Goal: Task Accomplishment & Management: Complete application form

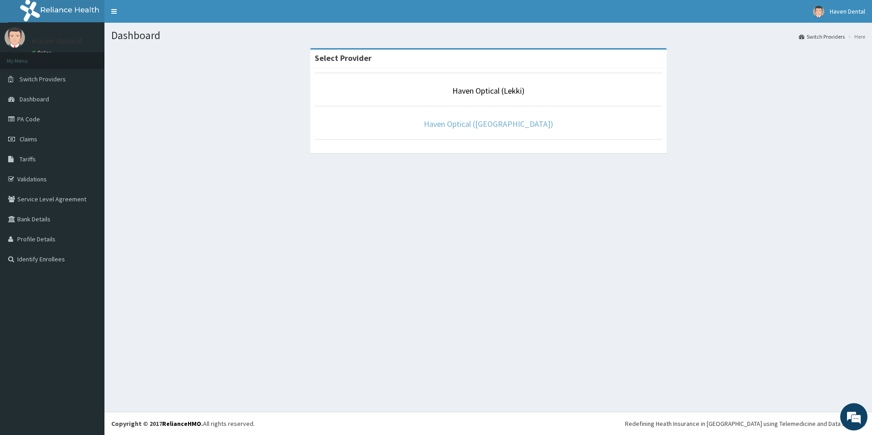
click at [482, 127] on link "Haven Optical (Alpha Beach)" at bounding box center [488, 124] width 129 height 10
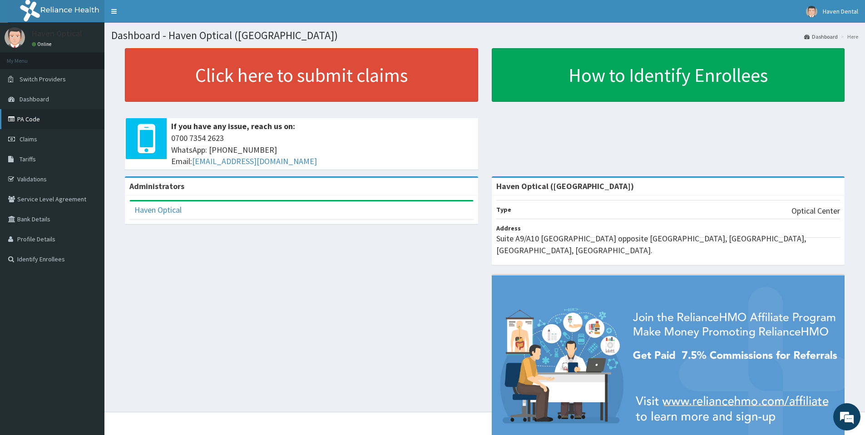
click at [51, 116] on link "PA Code" at bounding box center [52, 119] width 104 height 20
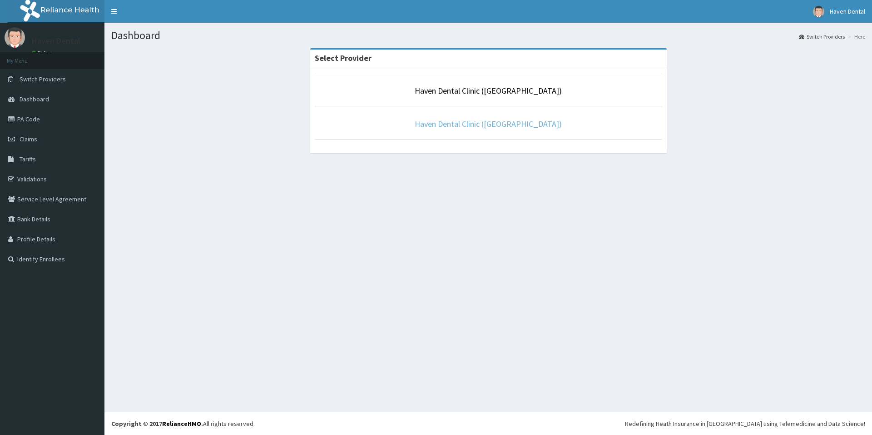
click at [497, 122] on link "Haven Dental Clinic ([GEOGRAPHIC_DATA])" at bounding box center [488, 124] width 147 height 10
click at [498, 121] on link "Haven Dental Clinic (Alpha Beach)" at bounding box center [488, 124] width 147 height 10
click at [502, 124] on link "Haven Optical ([GEOGRAPHIC_DATA])" at bounding box center [488, 124] width 129 height 10
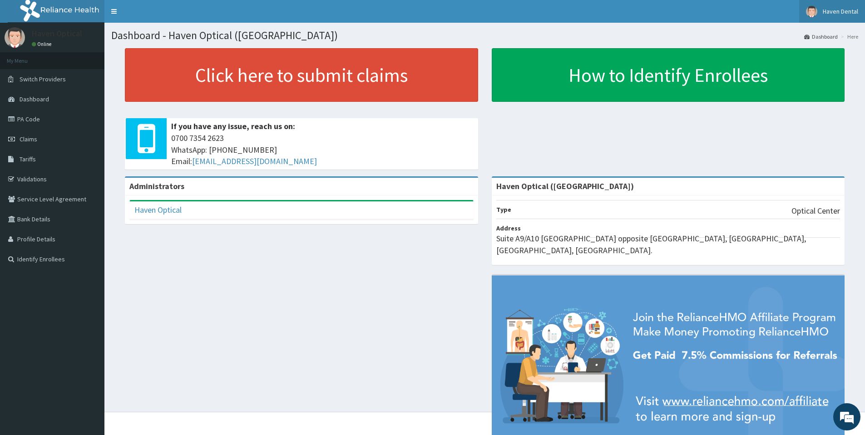
click at [841, 10] on span "Haven Dental" at bounding box center [840, 11] width 35 height 8
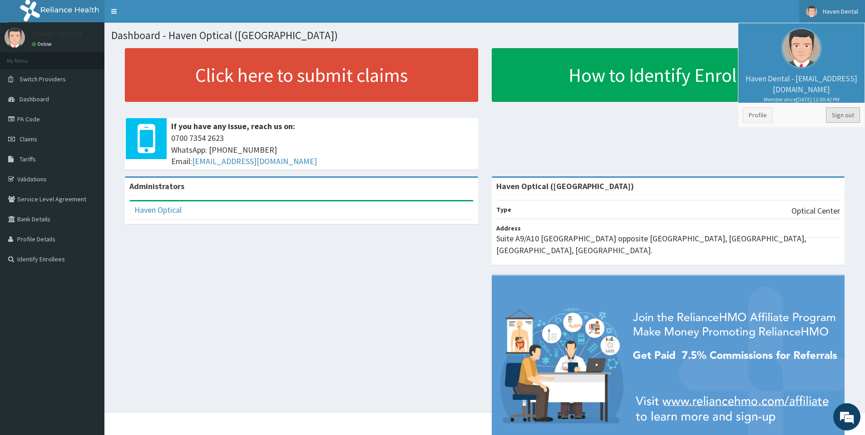
click at [842, 116] on link "Sign out" at bounding box center [843, 114] width 34 height 15
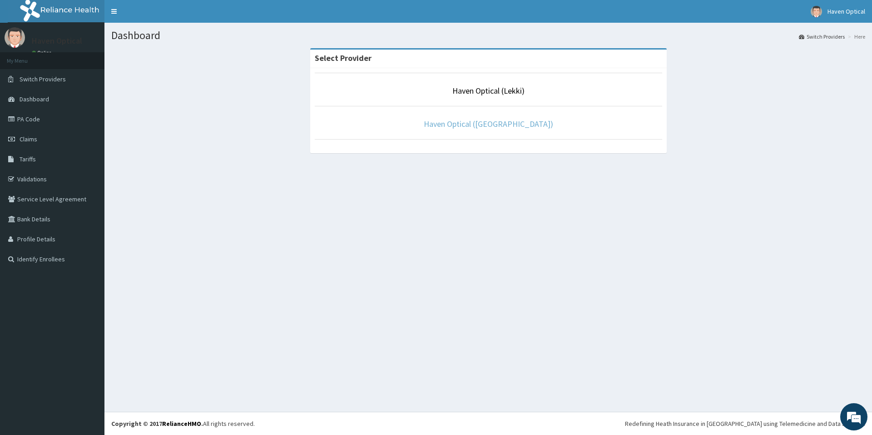
click at [493, 123] on link "Haven Optical ([GEOGRAPHIC_DATA])" at bounding box center [488, 124] width 129 height 10
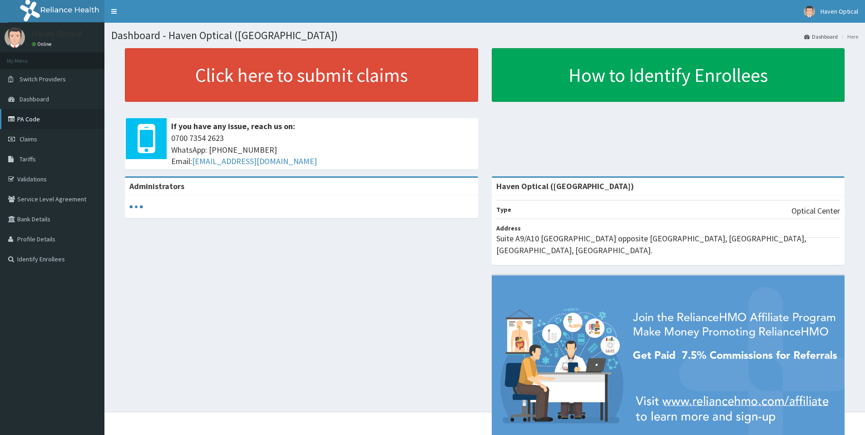
click at [26, 116] on link "PA Code" at bounding box center [52, 119] width 104 height 20
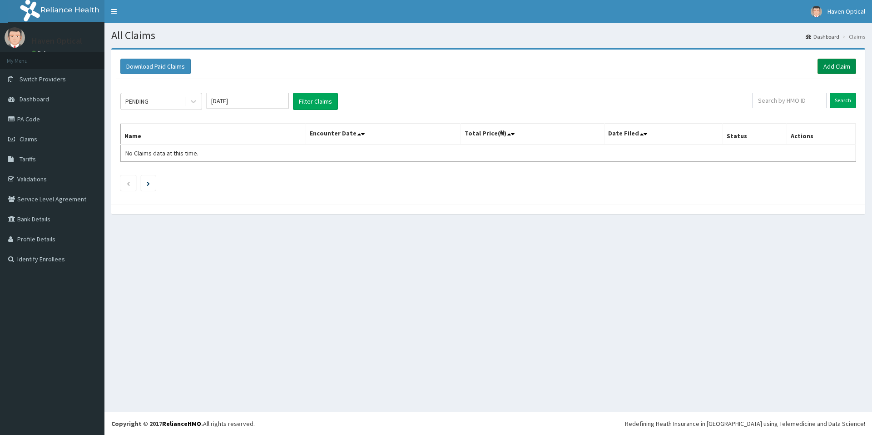
click at [846, 64] on link "Add Claim" at bounding box center [837, 66] width 39 height 15
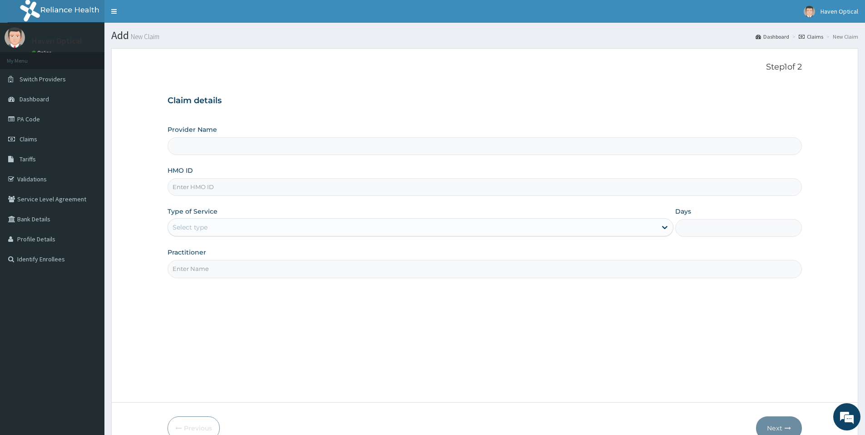
type input "Haven Optical ([GEOGRAPHIC_DATA])"
click at [205, 185] on input "HMO ID" at bounding box center [485, 187] width 635 height 18
paste input "LGL/10142/B"
type input "LGL/10142/B"
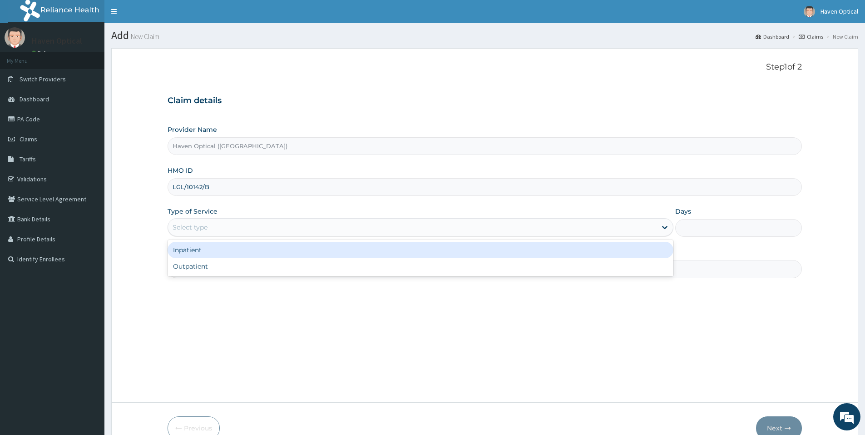
click at [232, 231] on div "Select type" at bounding box center [412, 227] width 489 height 15
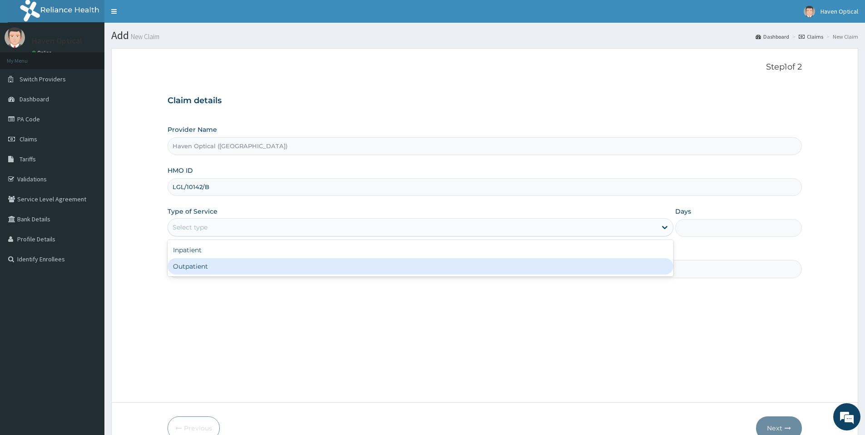
click at [232, 263] on div "Outpatient" at bounding box center [421, 266] width 506 height 16
type input "1"
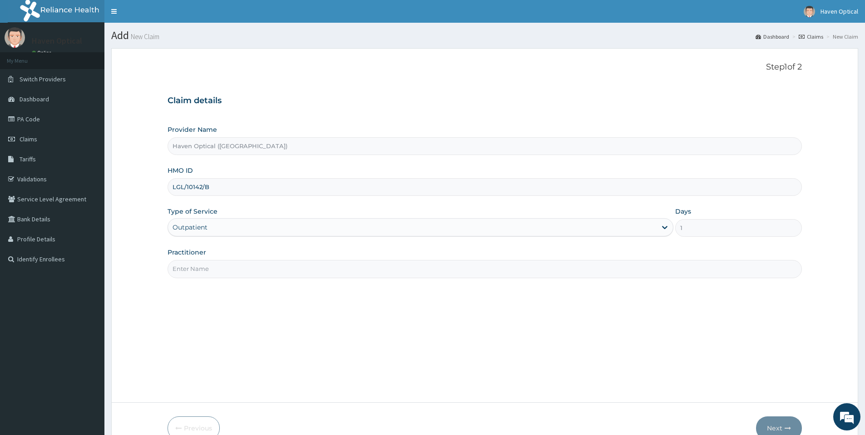
click at [231, 269] on input "Practitioner" at bounding box center [485, 269] width 635 height 18
type input "[PERSON_NAME]"
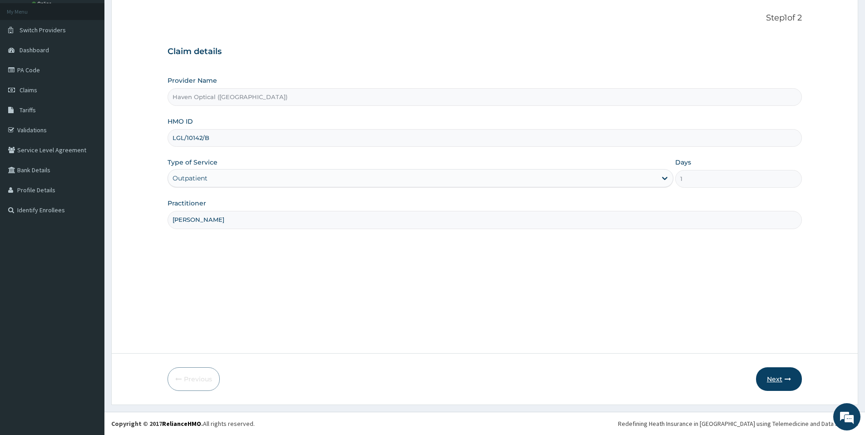
click at [782, 376] on button "Next" at bounding box center [779, 379] width 46 height 24
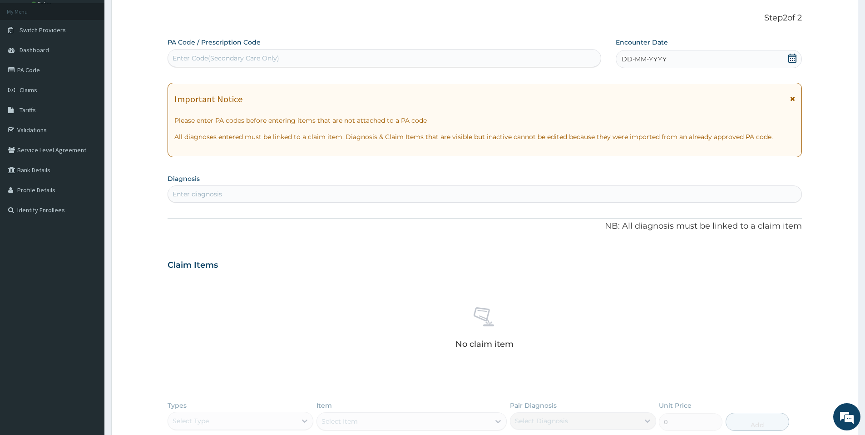
click at [328, 57] on div "Enter Code(Secondary Care Only)" at bounding box center [384, 58] width 433 height 15
type input "PA/66AA2F"
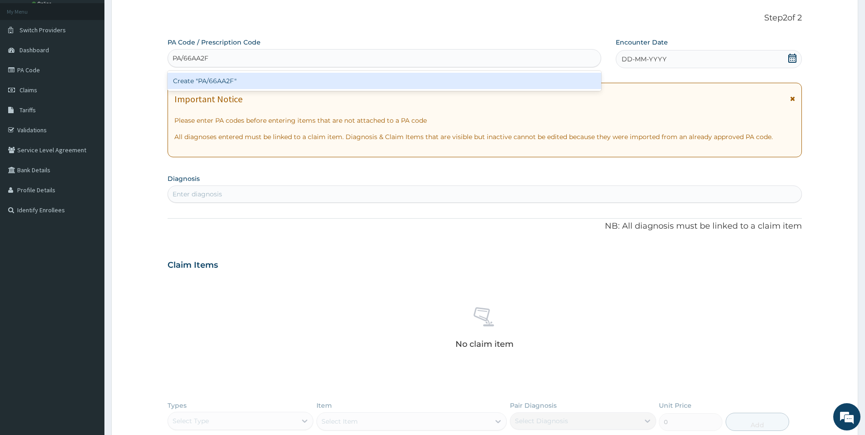
click at [326, 87] on div "Create "PA/66AA2F"" at bounding box center [385, 81] width 434 height 16
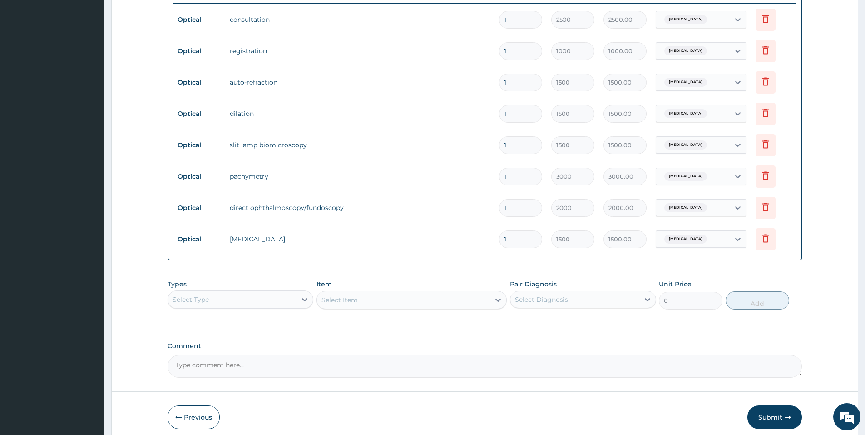
scroll to position [387, 0]
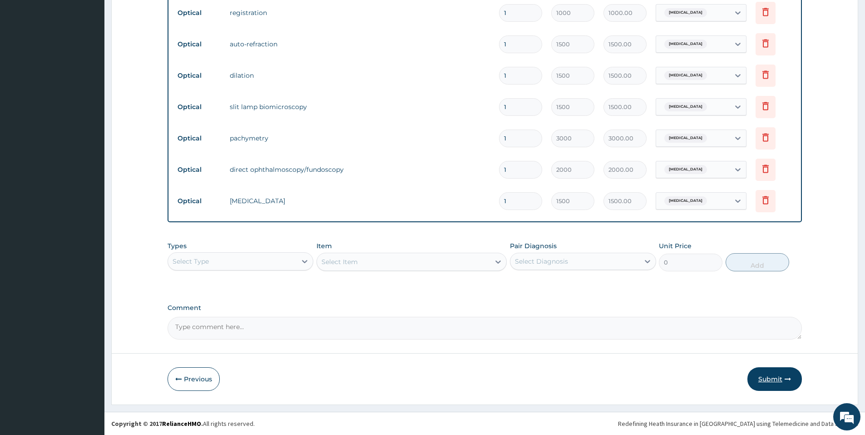
click at [765, 380] on button "Submit" at bounding box center [775, 379] width 55 height 24
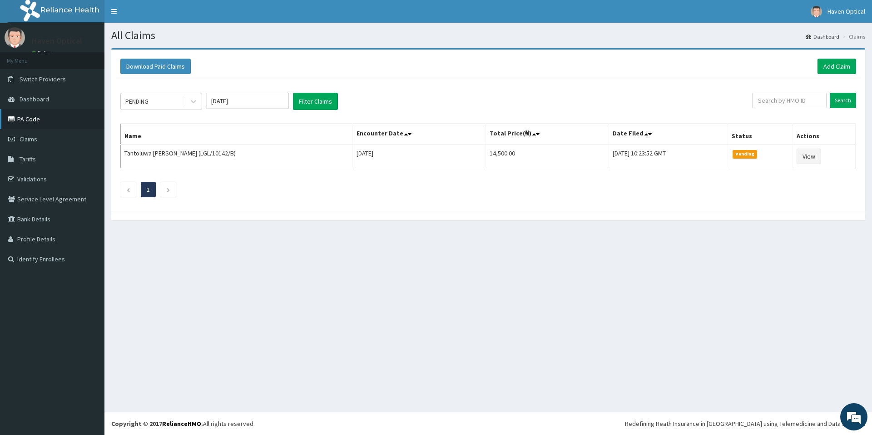
click at [56, 119] on link "PA Code" at bounding box center [52, 119] width 104 height 20
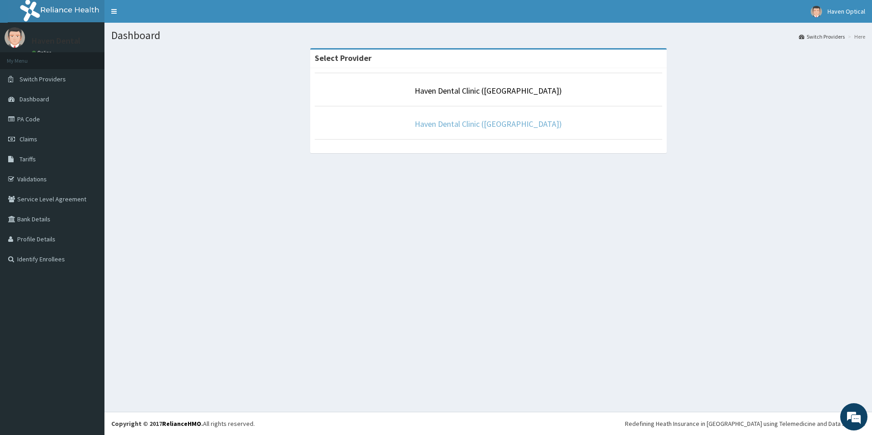
click at [481, 122] on link "Haven Dental Clinic ([GEOGRAPHIC_DATA])" at bounding box center [488, 124] width 147 height 10
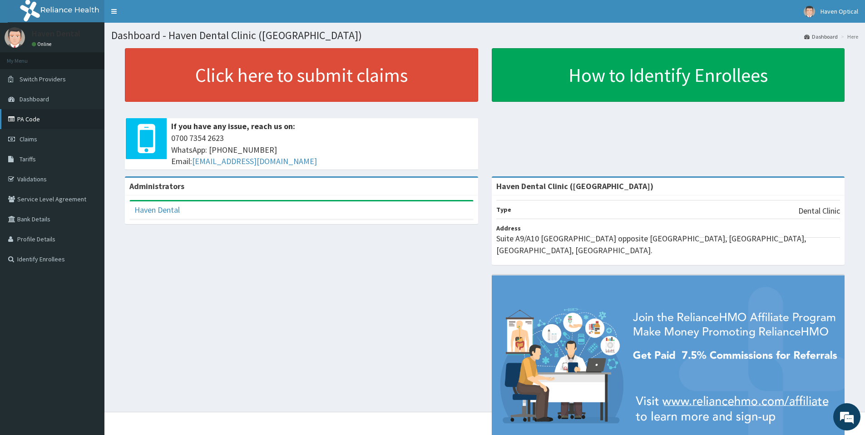
click at [62, 121] on link "PA Code" at bounding box center [52, 119] width 104 height 20
